Goal: Information Seeking & Learning: Find specific fact

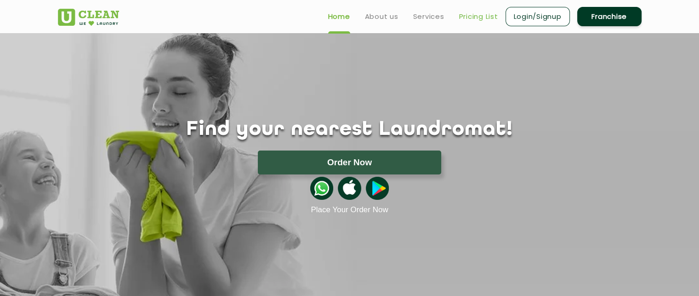
click at [468, 17] on link "Pricing List" at bounding box center [478, 16] width 39 height 11
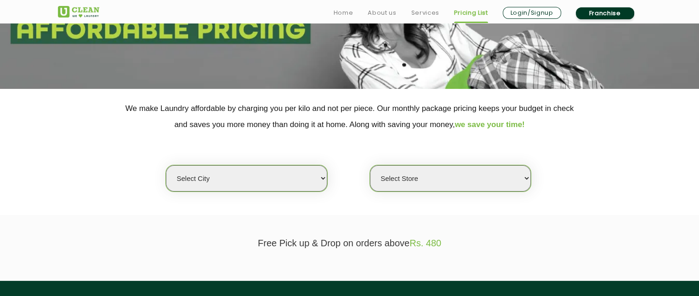
scroll to position [127, 0]
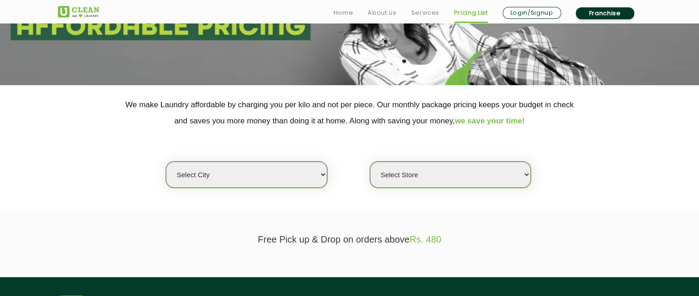
click at [305, 171] on select "Select city [GEOGRAPHIC_DATA] [GEOGRAPHIC_DATA] [GEOGRAPHIC_DATA] [GEOGRAPHIC_D…" at bounding box center [246, 174] width 161 height 26
select select "16"
click at [166, 161] on select "Select city [GEOGRAPHIC_DATA] [GEOGRAPHIC_DATA] [GEOGRAPHIC_DATA] [GEOGRAPHIC_D…" at bounding box center [246, 174] width 161 height 26
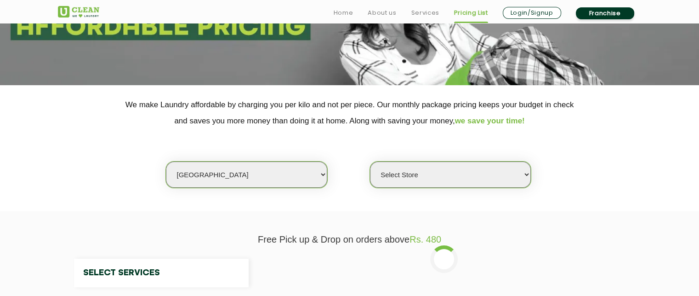
select select "0"
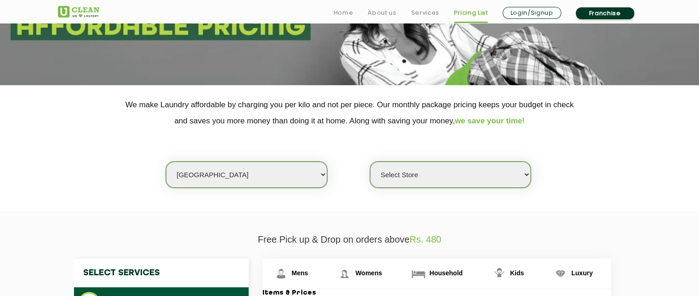
click at [306, 179] on select "Select city [GEOGRAPHIC_DATA] [GEOGRAPHIC_DATA] [GEOGRAPHIC_DATA] [GEOGRAPHIC_D…" at bounding box center [246, 174] width 161 height 26
click at [425, 180] on select "Select Store UClean Deonar UClean LBS Marg UClean Chembur UClean Worli UClean […" at bounding box center [450, 174] width 161 height 26
click at [309, 176] on select "Select city [GEOGRAPHIC_DATA] [GEOGRAPHIC_DATA] [GEOGRAPHIC_DATA] [GEOGRAPHIC_D…" at bounding box center [246, 174] width 161 height 26
select select "149"
click at [166, 161] on select "Select city [GEOGRAPHIC_DATA] [GEOGRAPHIC_DATA] [GEOGRAPHIC_DATA] [GEOGRAPHIC_D…" at bounding box center [246, 174] width 161 height 26
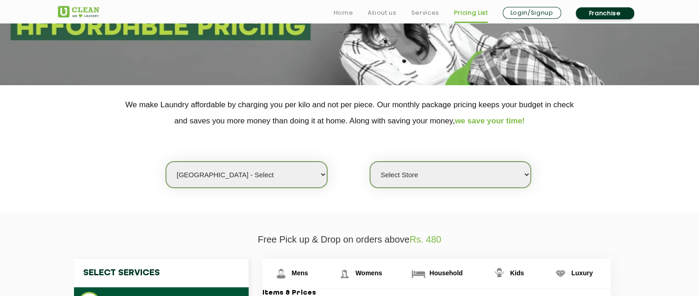
click at [486, 172] on select "Select Store UClean Select Bandra" at bounding box center [450, 174] width 161 height 26
select select "437"
click at [370, 161] on select "Select Store UClean Select Bandra" at bounding box center [450, 174] width 161 height 26
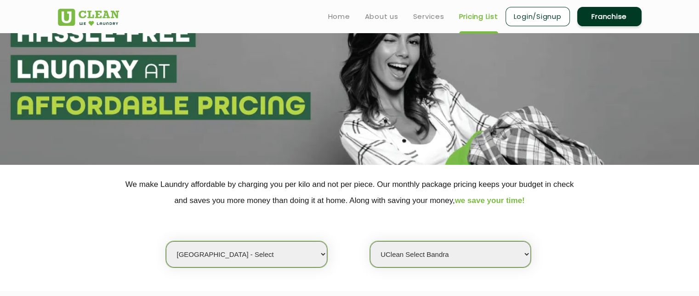
scroll to position [33, 0]
